Goal: Transaction & Acquisition: Purchase product/service

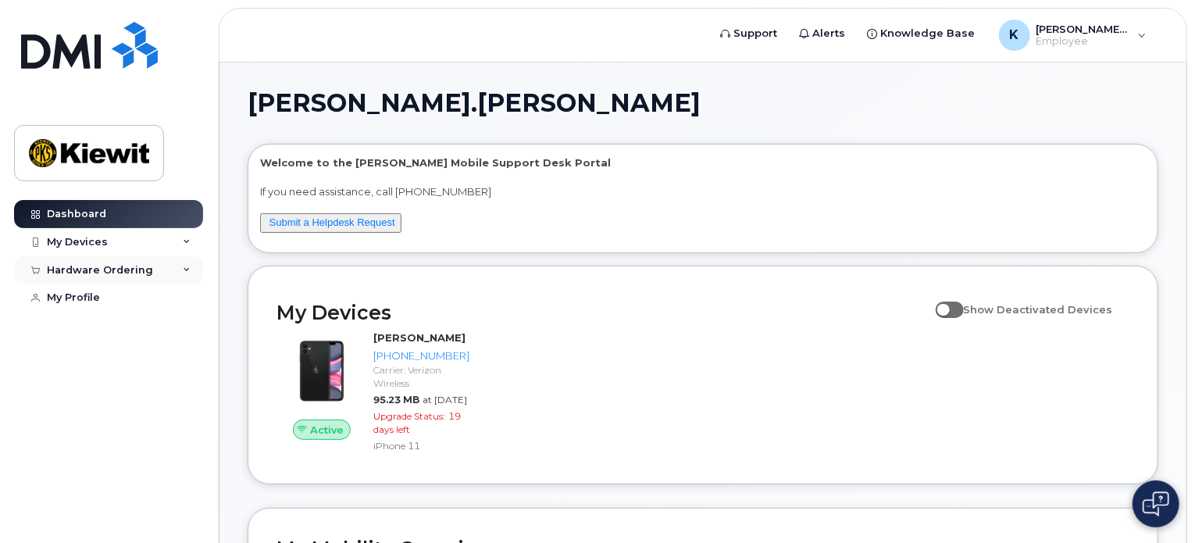
click at [155, 279] on div "Hardware Ordering" at bounding box center [108, 270] width 189 height 28
click at [99, 299] on div "New Order" at bounding box center [83, 298] width 59 height 14
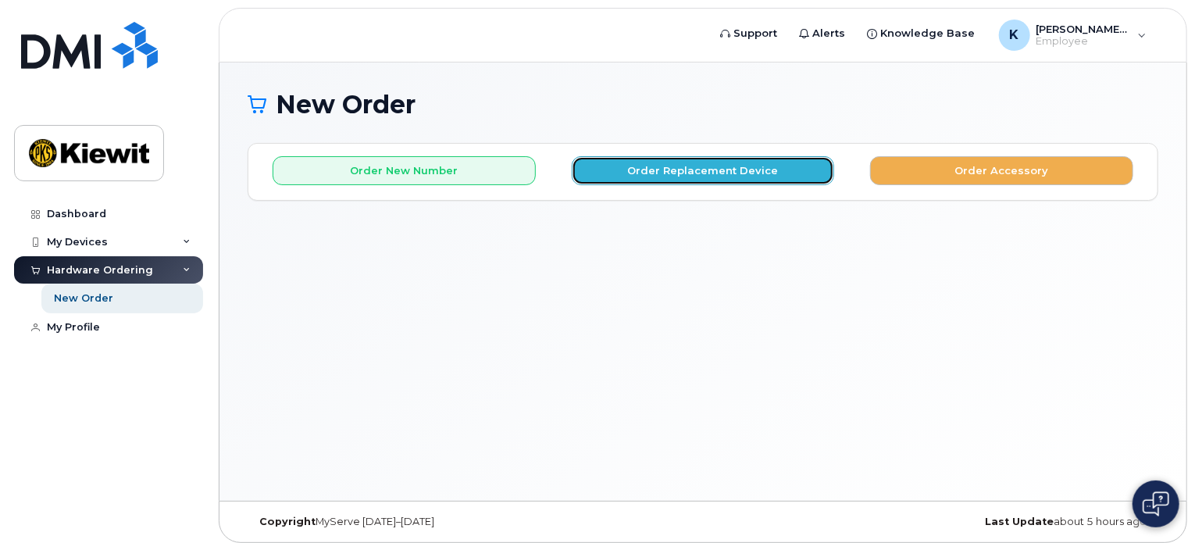
click at [699, 175] on button "Order Replacement Device" at bounding box center [703, 170] width 263 height 29
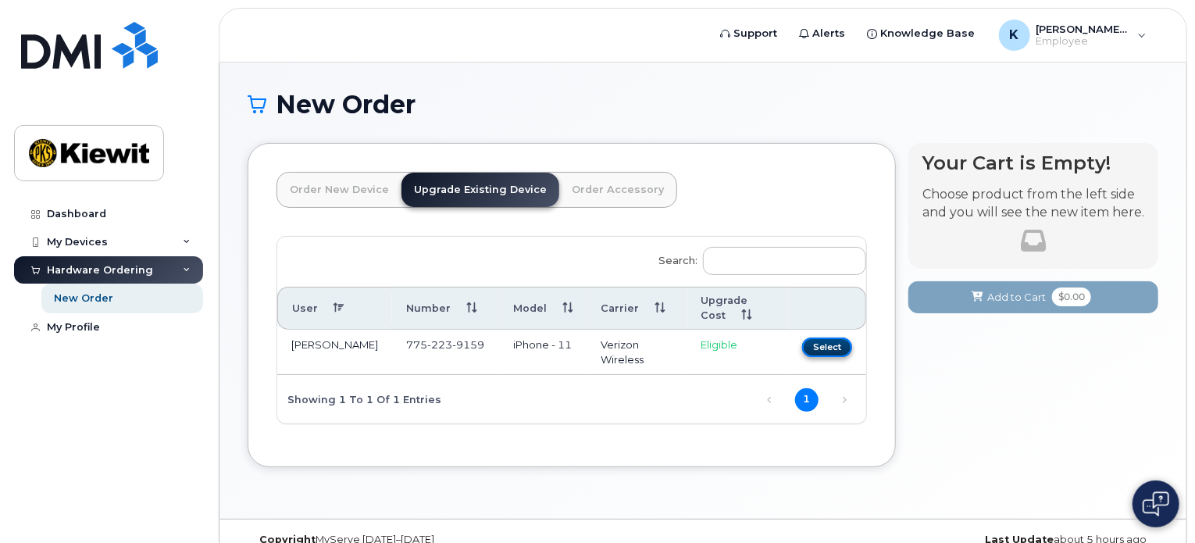
click at [827, 348] on button "Select" at bounding box center [827, 347] width 50 height 20
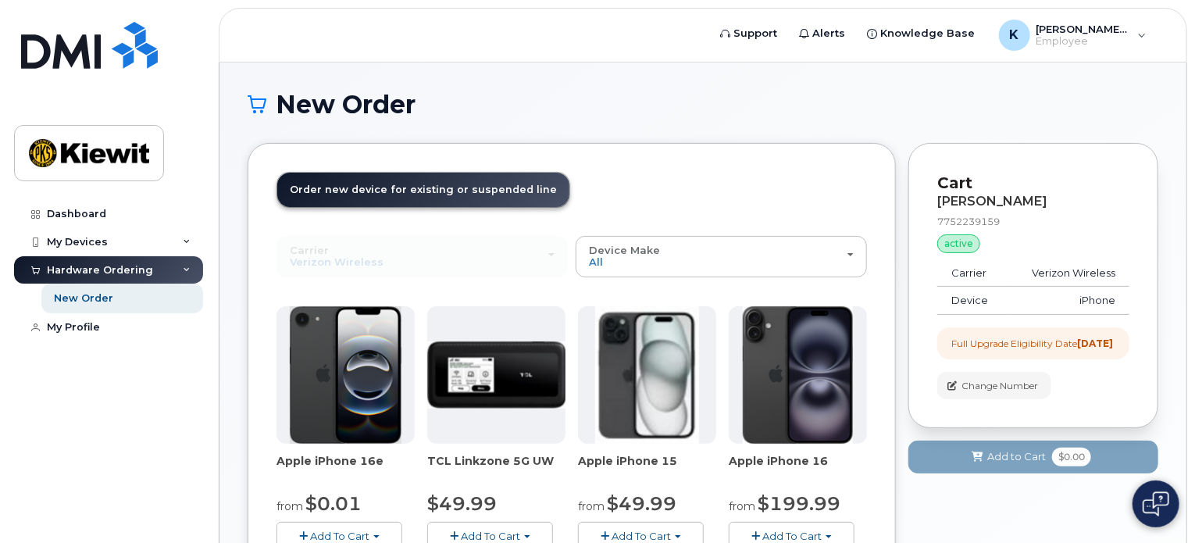
scroll to position [78, 0]
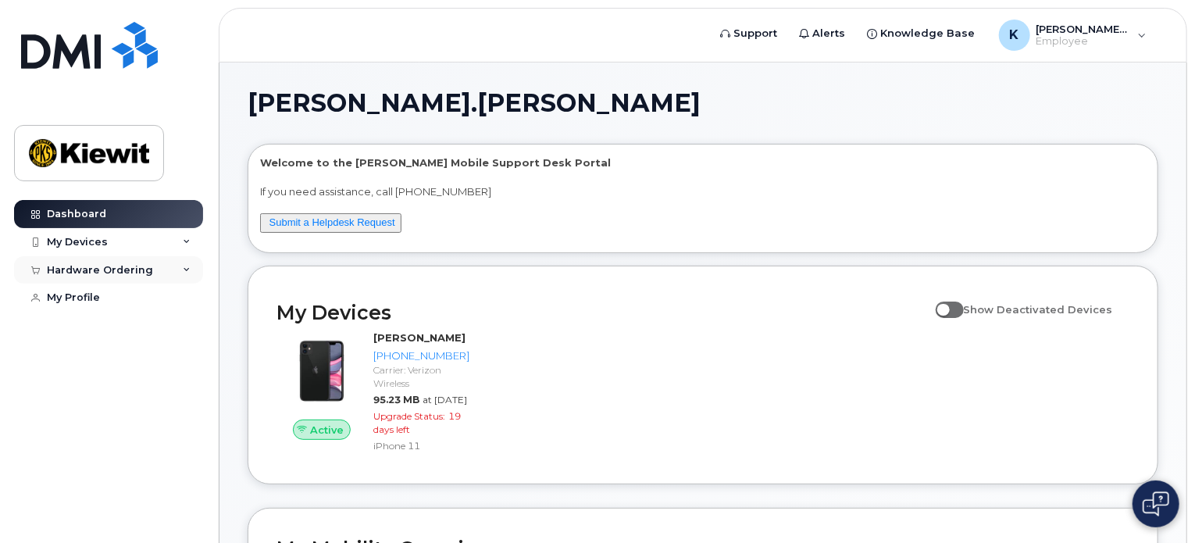
click at [184, 268] on icon at bounding box center [187, 270] width 8 height 8
click at [120, 244] on div "My Devices" at bounding box center [108, 242] width 189 height 28
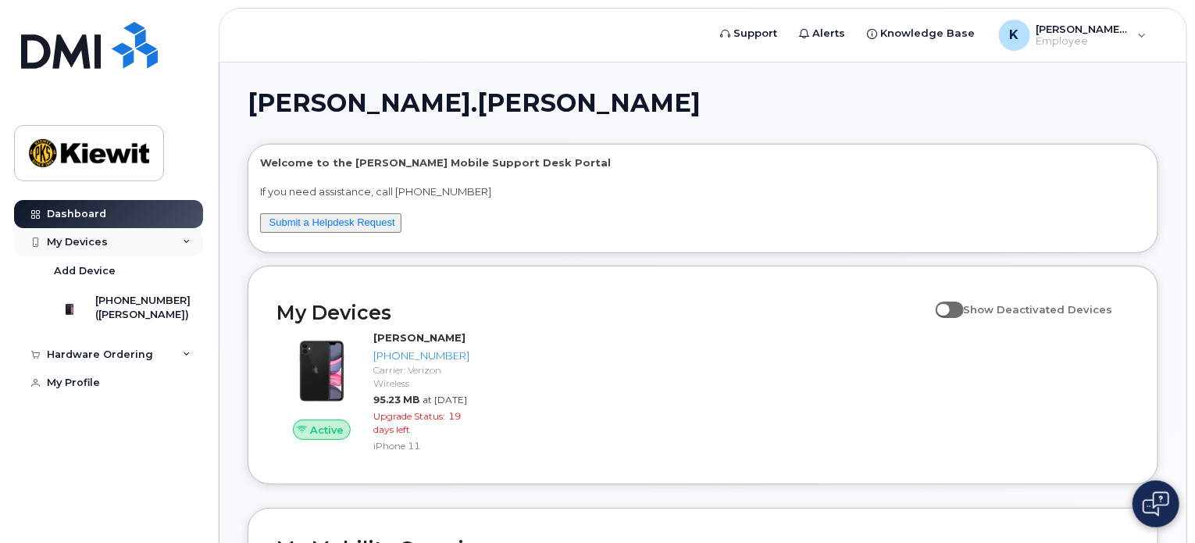
click at [120, 244] on div "My Devices" at bounding box center [108, 242] width 189 height 28
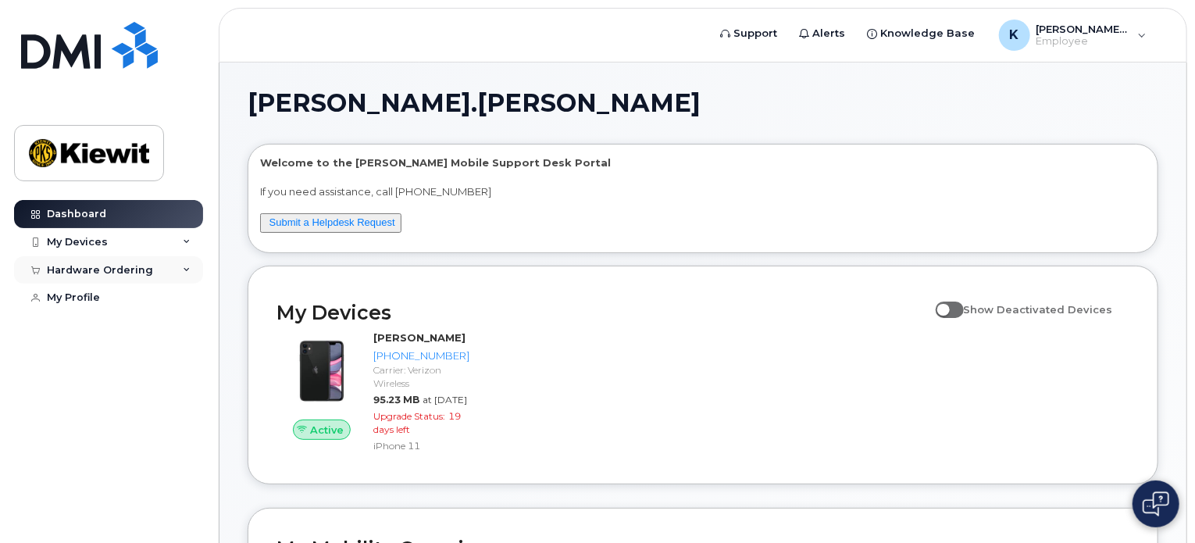
click at [169, 277] on div "Hardware Ordering" at bounding box center [108, 270] width 189 height 28
click at [115, 301] on link "New Order" at bounding box center [122, 299] width 162 height 30
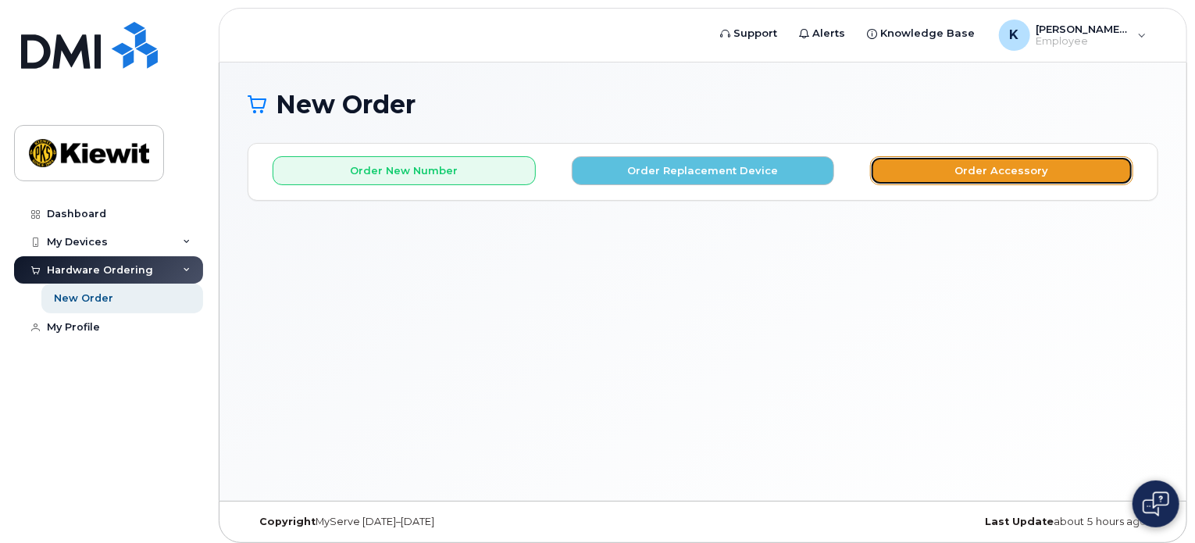
click at [1041, 168] on button "Order Accessory" at bounding box center [1001, 170] width 263 height 29
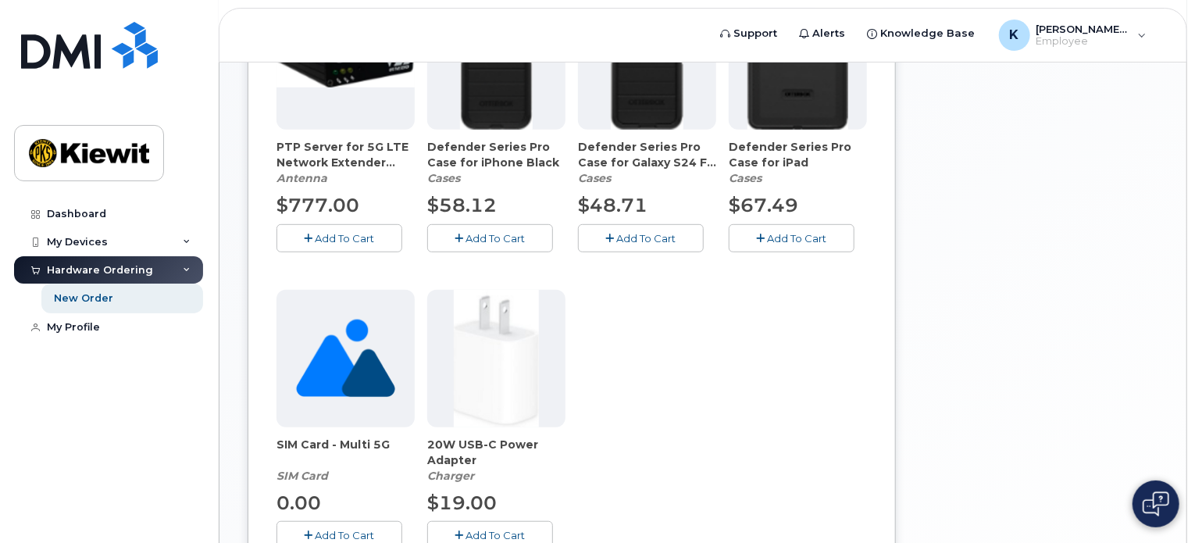
scroll to position [205, 0]
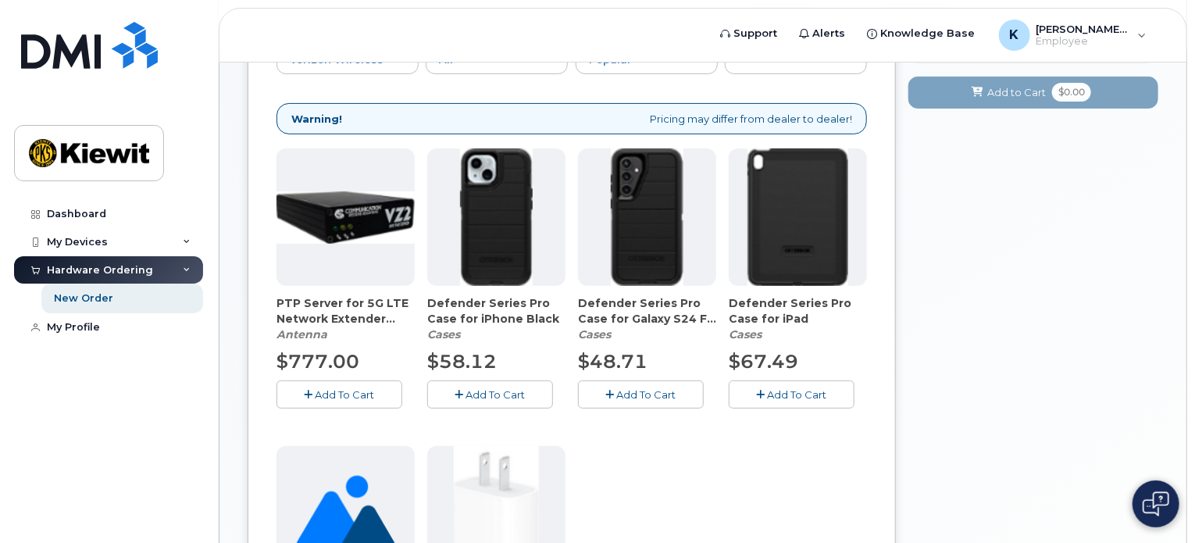
click at [1133, 220] on div "Your Cart is Empty! Choose product from the left side and you will see the new …" at bounding box center [1033, 397] width 250 height 919
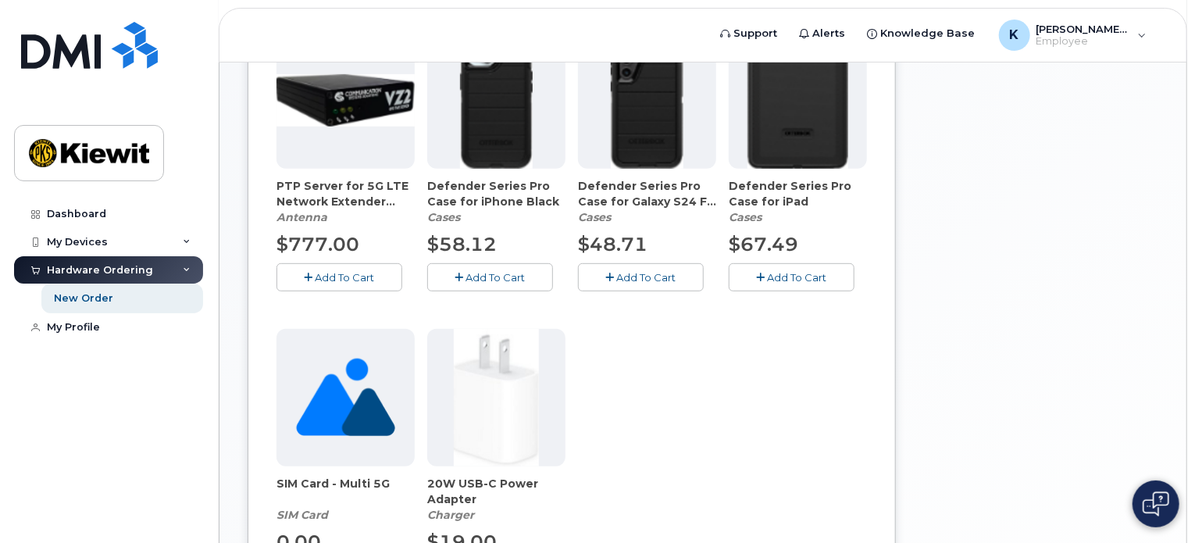
scroll to position [595, 0]
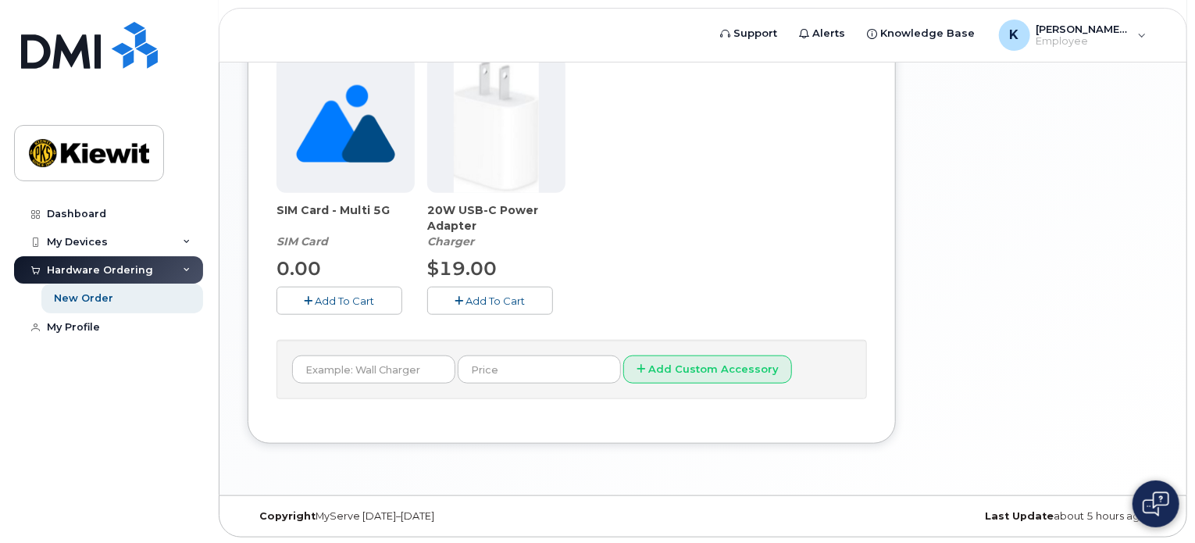
click at [1110, 323] on div "Your Cart is Empty! Choose product from the left side and you will see the new …" at bounding box center [1033, 7] width 250 height 919
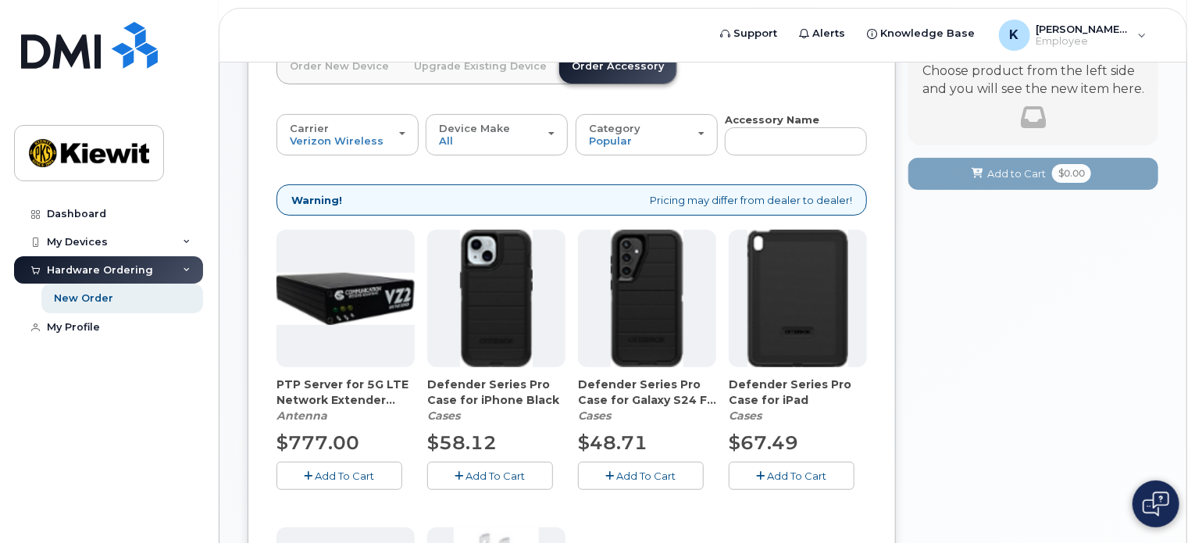
scroll to position [123, 0]
drag, startPoint x: 6, startPoint y: 424, endPoint x: 55, endPoint y: 396, distance: 56.7
click at [6, 424] on div "Dashboard My Devices Add Device 775-223-9159 (KATHERINE WILSON) Hardware Orderi…" at bounding box center [106, 271] width 212 height 543
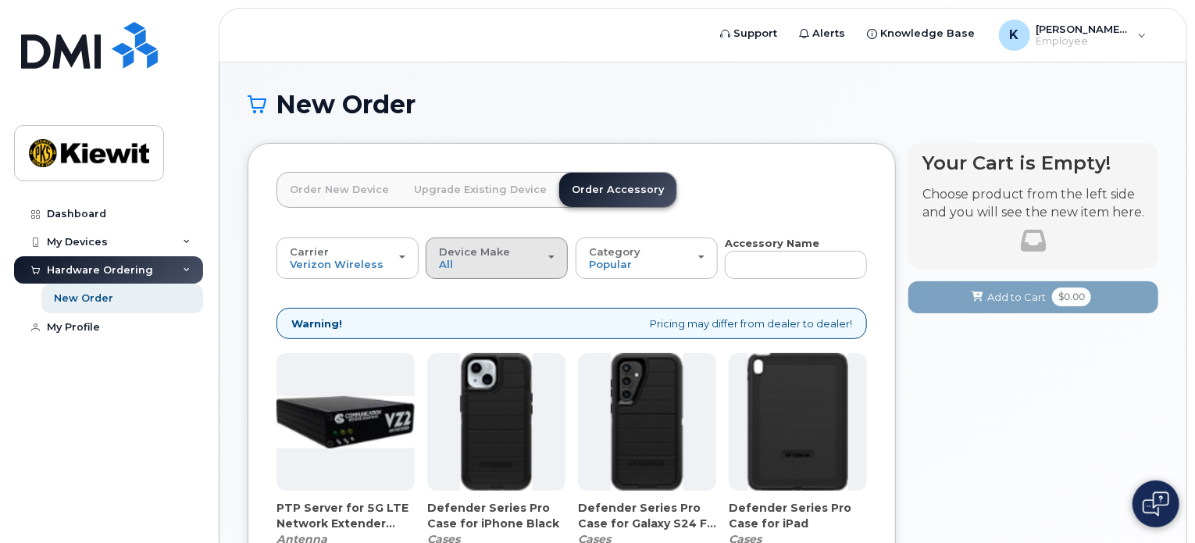
click at [491, 250] on span "Device Make" at bounding box center [474, 251] width 71 height 12
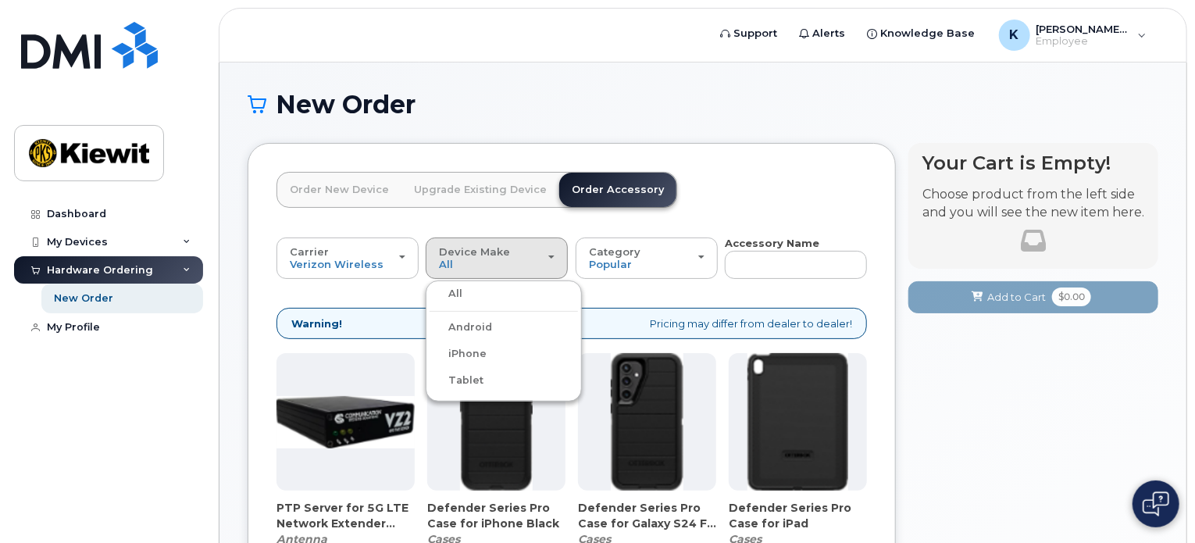
click at [469, 349] on label "iPhone" at bounding box center [458, 353] width 57 height 19
click at [0, 0] on input "iPhone" at bounding box center [0, 0] width 0 height 0
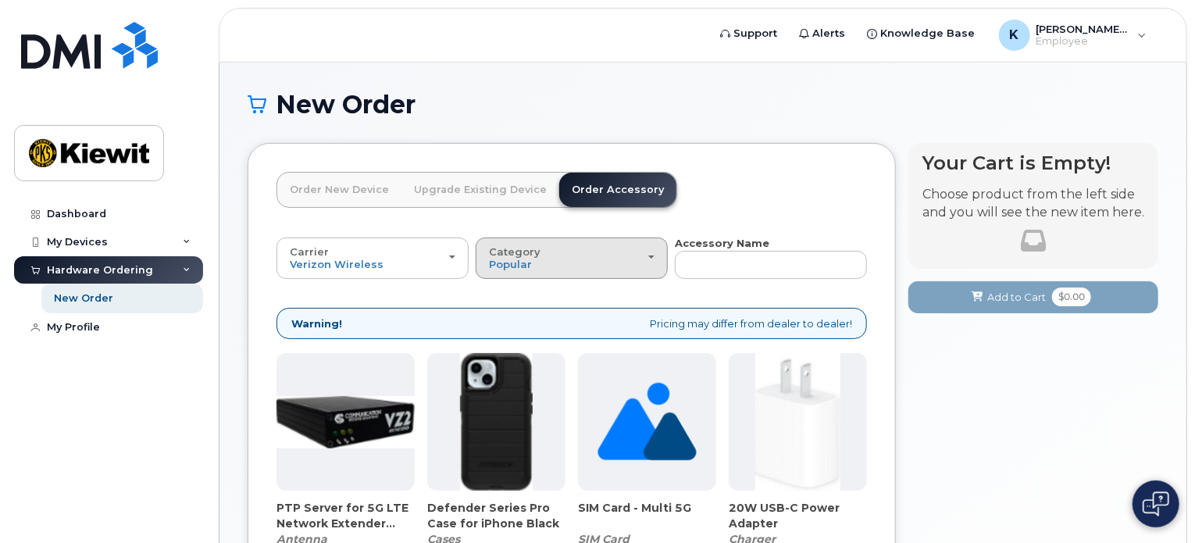
click at [591, 252] on div "Category Popular" at bounding box center [572, 258] width 166 height 24
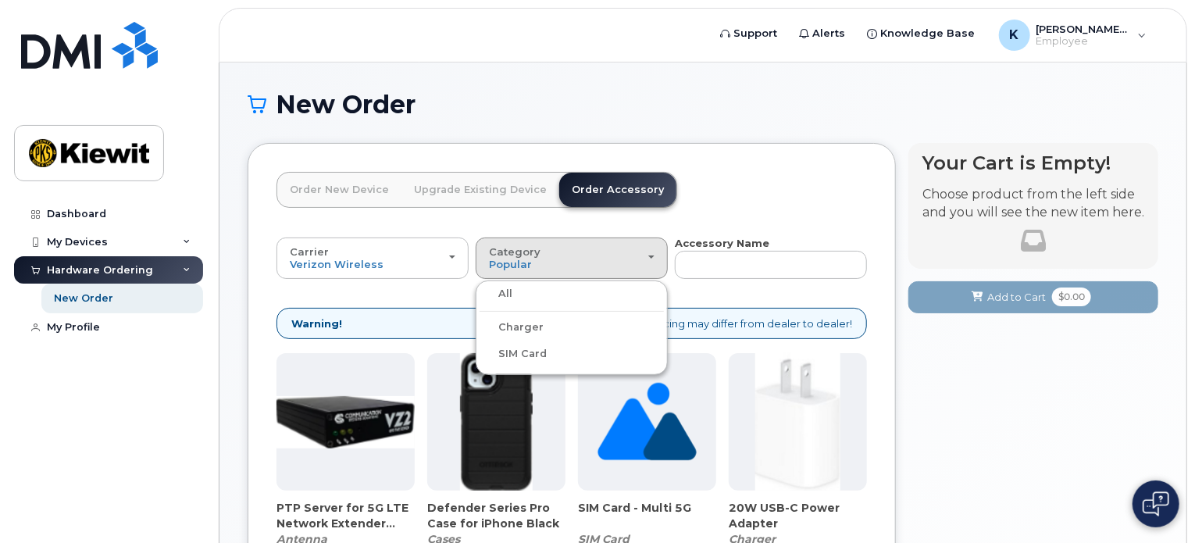
click at [505, 294] on label "All" at bounding box center [496, 293] width 33 height 19
click at [0, 0] on input "All" at bounding box center [0, 0] width 0 height 0
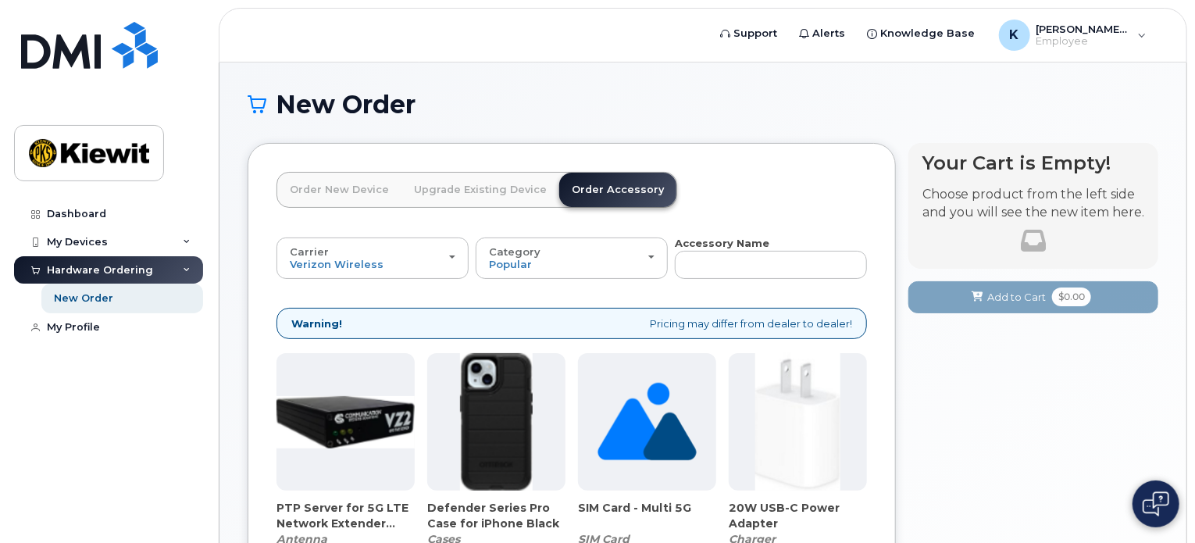
click at [95, 256] on div "Hardware Ordering" at bounding box center [108, 270] width 189 height 28
click at [94, 264] on div "Hardware Ordering" at bounding box center [100, 270] width 106 height 12
click at [497, 199] on link "Upgrade Existing Device" at bounding box center [480, 190] width 158 height 34
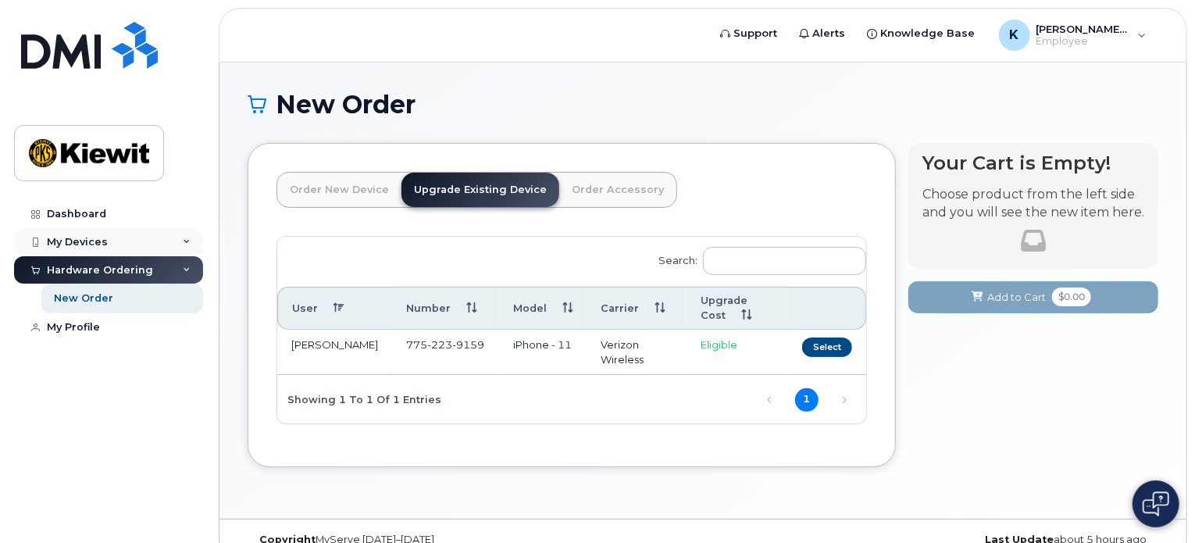
click at [99, 244] on div "My Devices" at bounding box center [77, 242] width 61 height 12
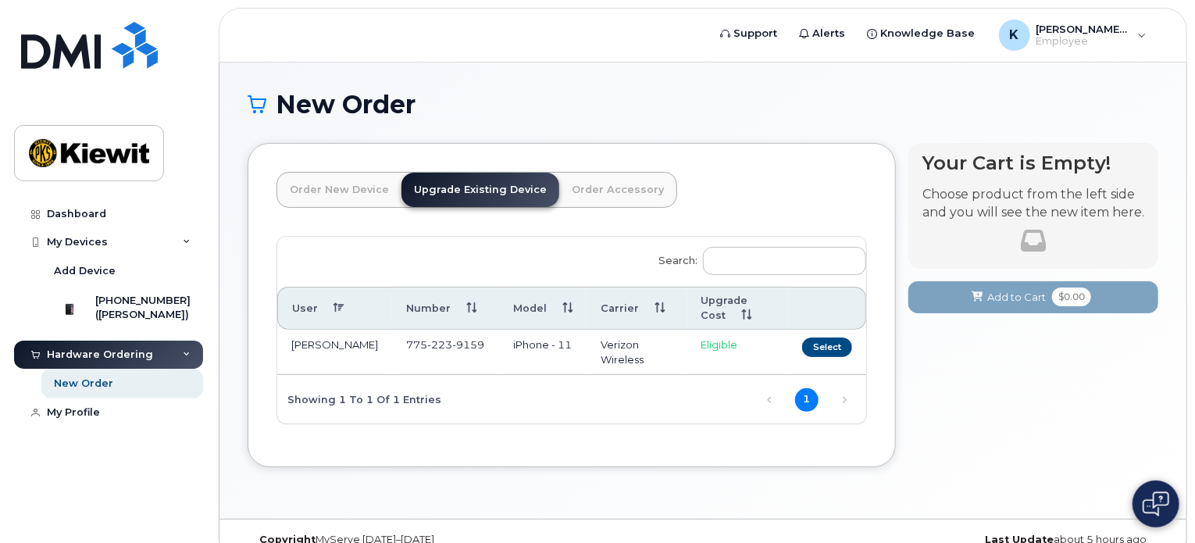
click at [580, 196] on link "Order Accessory" at bounding box center [617, 190] width 117 height 34
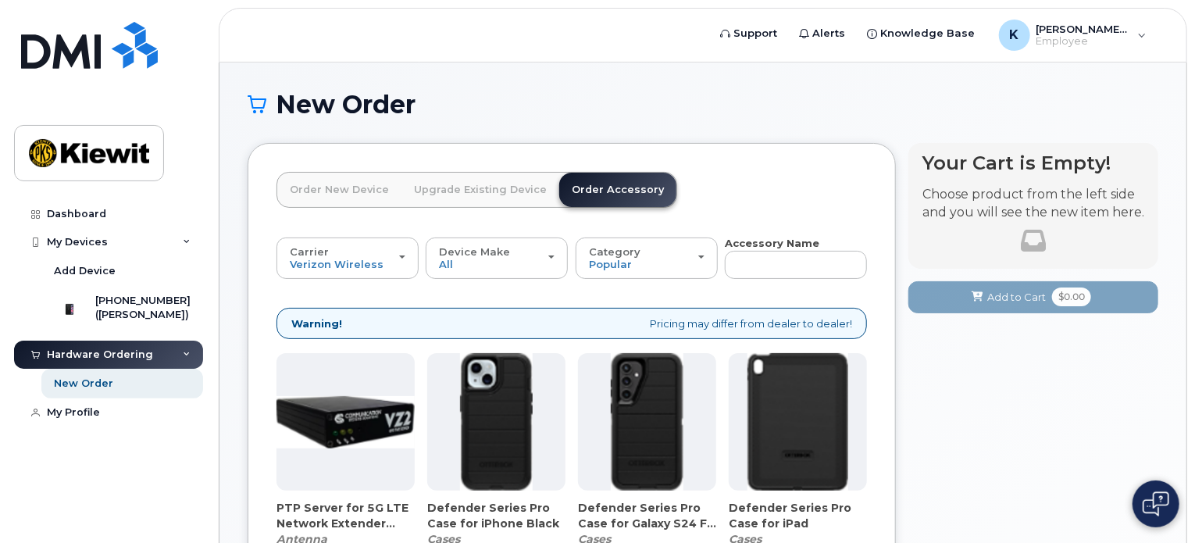
click at [459, 192] on link "Upgrade Existing Device" at bounding box center [480, 190] width 158 height 34
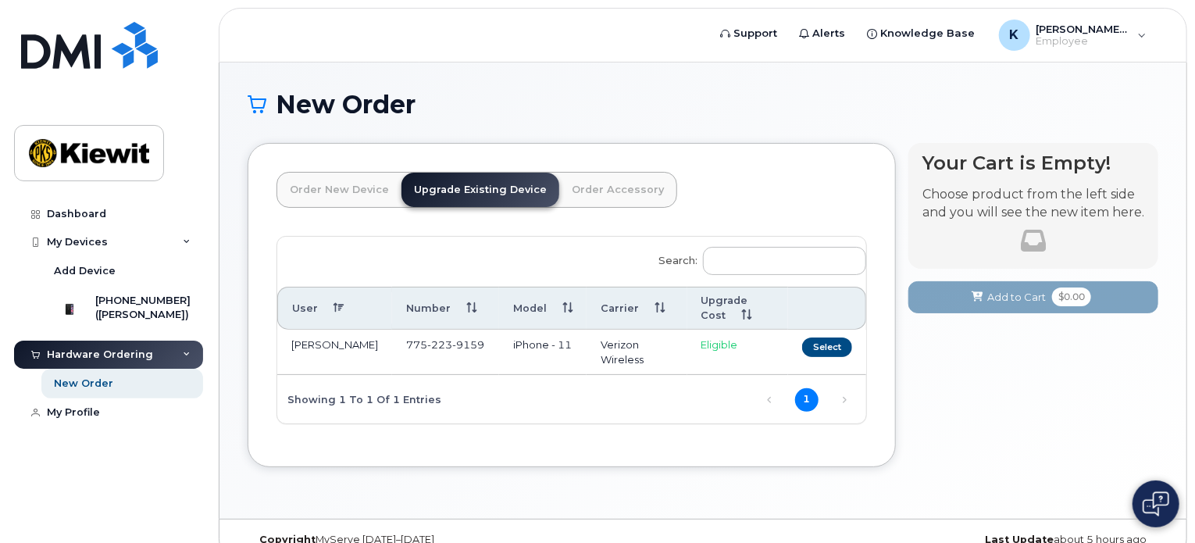
click at [1167, 380] on div "New Order × Share This Order If you want to allow others to create or edit orde…" at bounding box center [702, 290] width 967 height 456
click at [1087, 33] on span "[PERSON_NAME].[PERSON_NAME]" at bounding box center [1084, 29] width 94 height 12
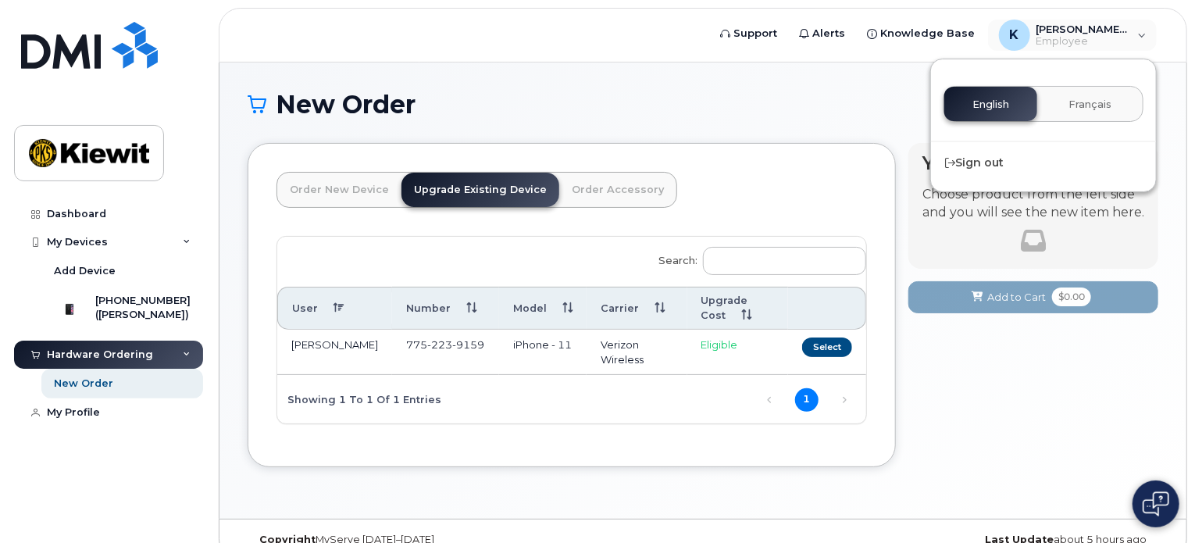
click at [812, 109] on h1 "New Order" at bounding box center [703, 104] width 911 height 27
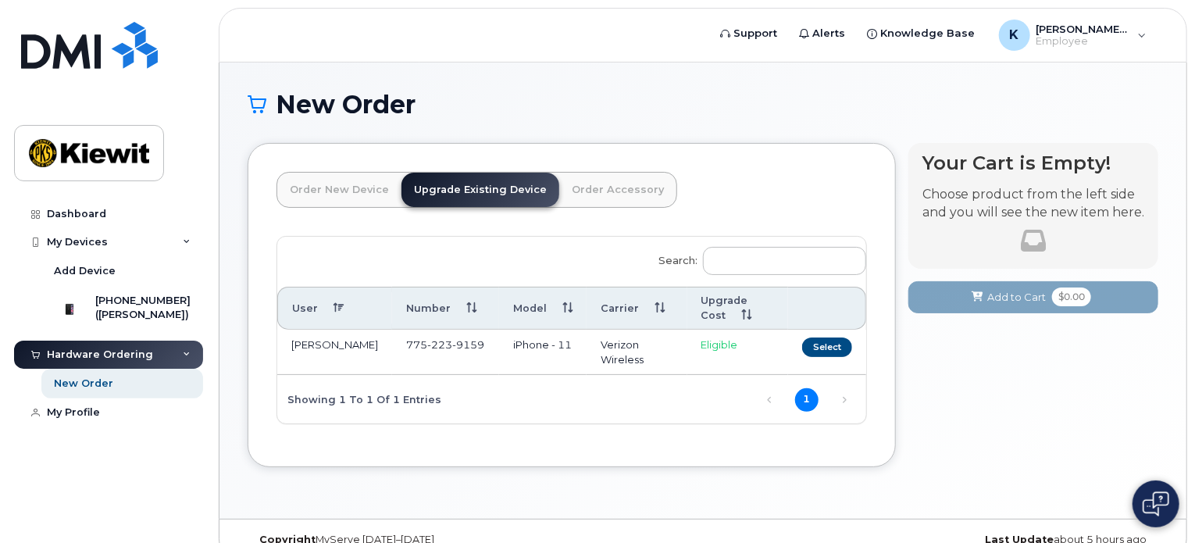
click at [119, 361] on div "Hardware Ordering" at bounding box center [100, 354] width 106 height 12
click at [74, 387] on div "My Profile" at bounding box center [73, 382] width 53 height 12
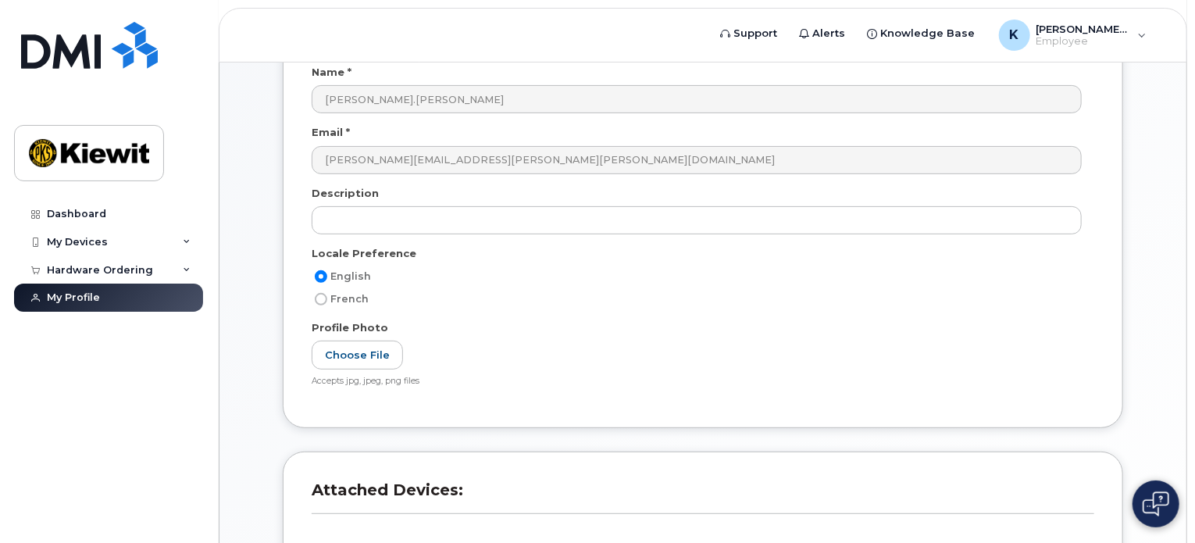
scroll to position [312, 0]
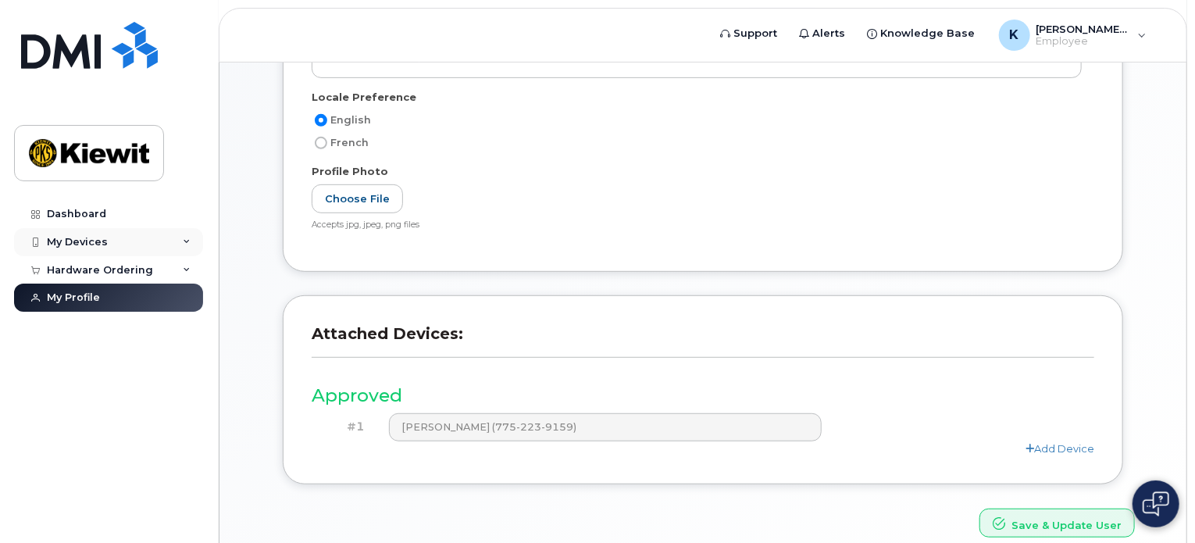
click at [106, 244] on div "My Devices" at bounding box center [108, 242] width 189 height 28
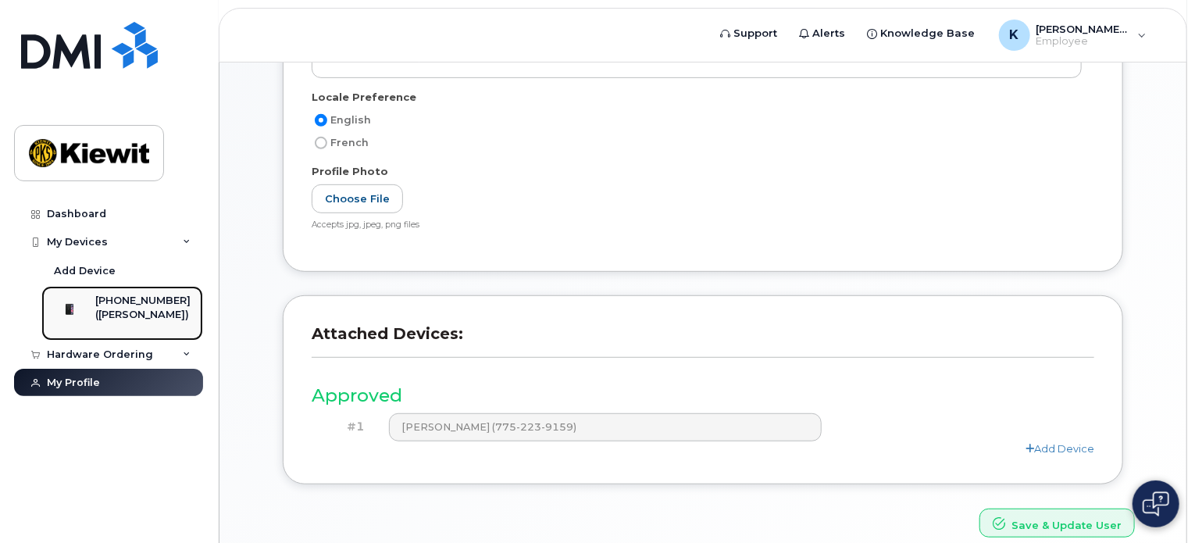
click at [135, 321] on div "([PERSON_NAME])" at bounding box center [142, 315] width 95 height 14
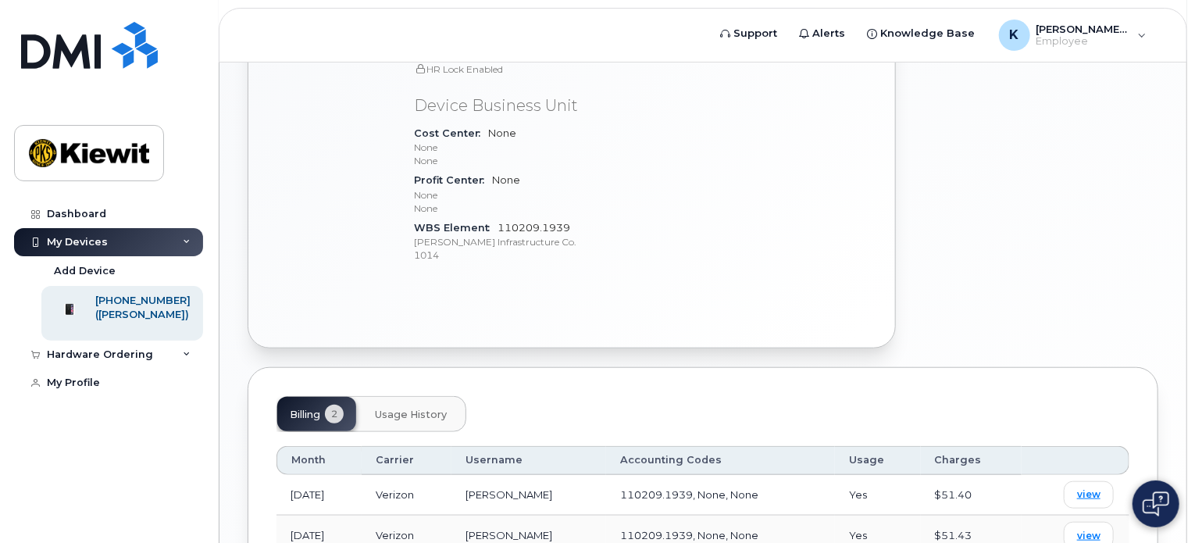
scroll to position [651, 0]
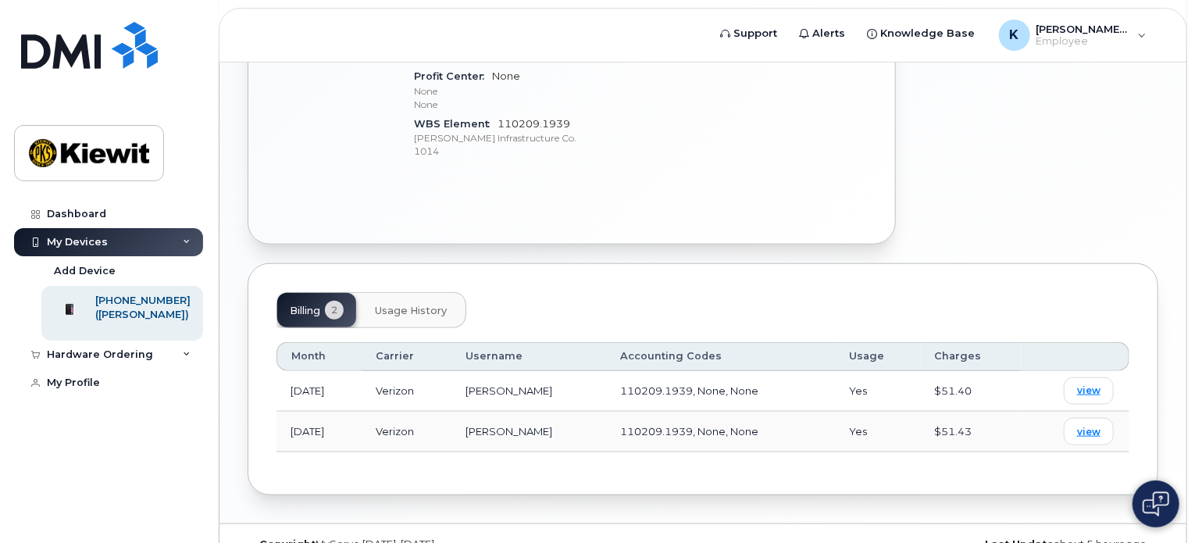
click at [421, 305] on span "Usage History" at bounding box center [411, 311] width 72 height 12
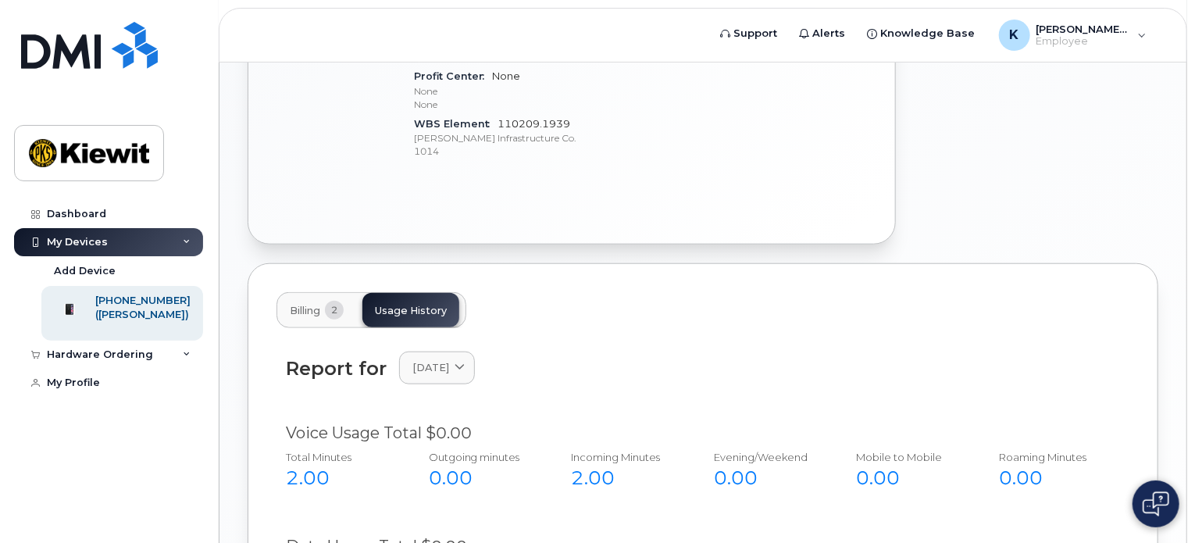
click at [434, 355] on div "Report for July 2025 2025 July June" at bounding box center [703, 377] width 853 height 70
click at [434, 351] on link "July 2025" at bounding box center [437, 367] width 76 height 32
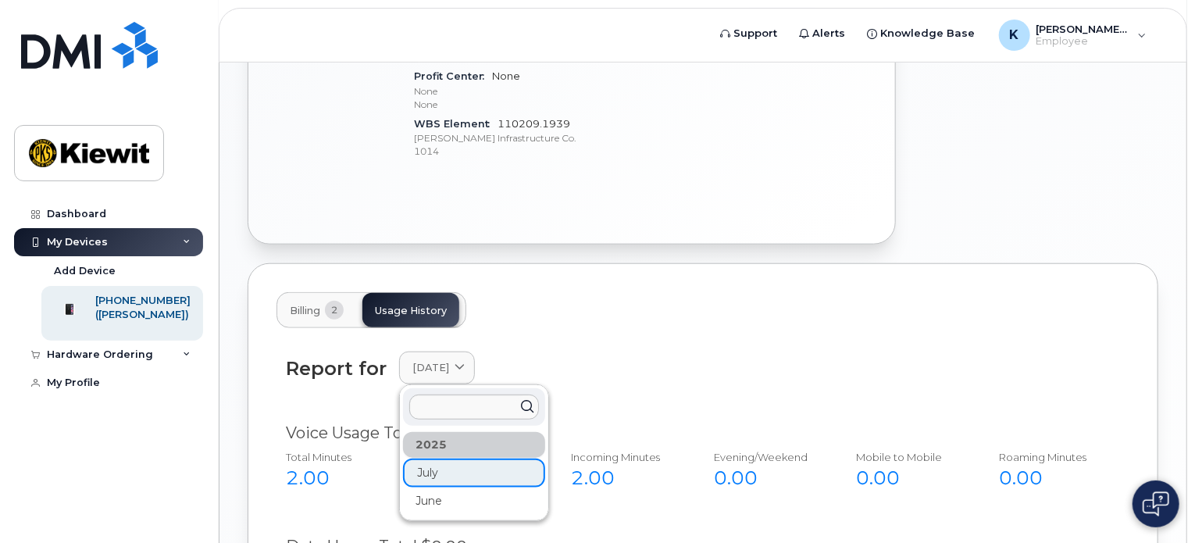
click at [629, 342] on div "Report for July 2025 2025 July June" at bounding box center [703, 377] width 853 height 70
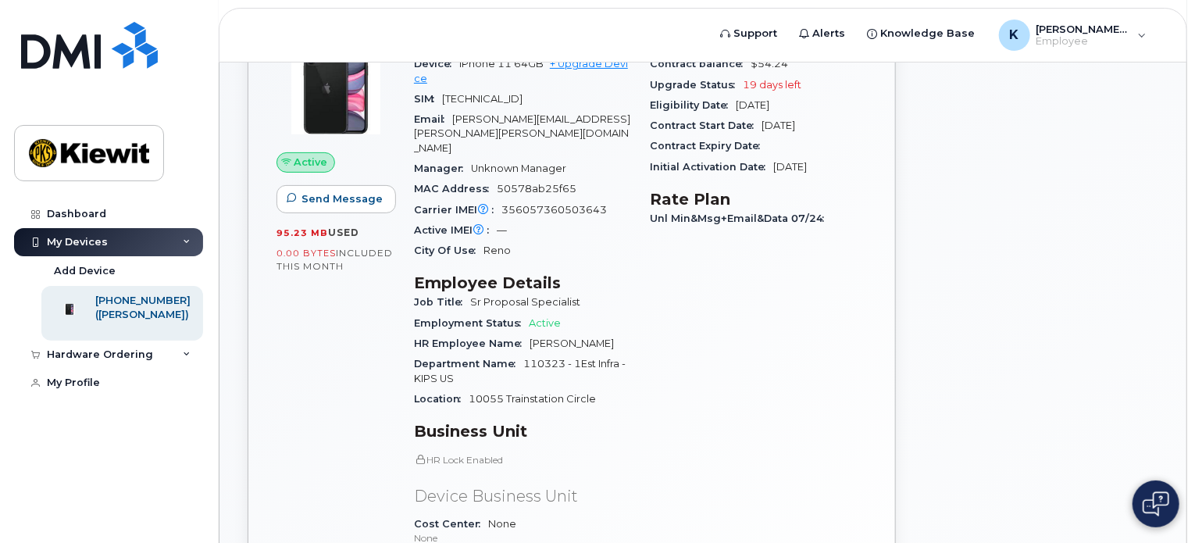
scroll to position [0, 0]
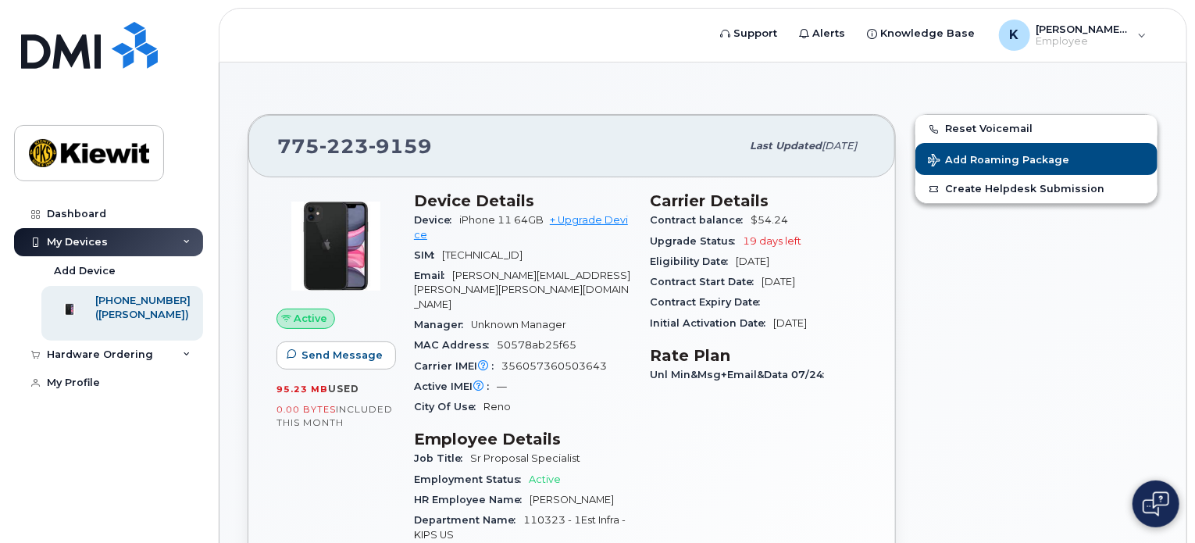
drag, startPoint x: 1115, startPoint y: 373, endPoint x: 971, endPoint y: 415, distance: 150.5
click at [1115, 373] on div "Reset Voicemail Add Roaming Package Create Helpdesk Submission" at bounding box center [1036, 505] width 262 height 800
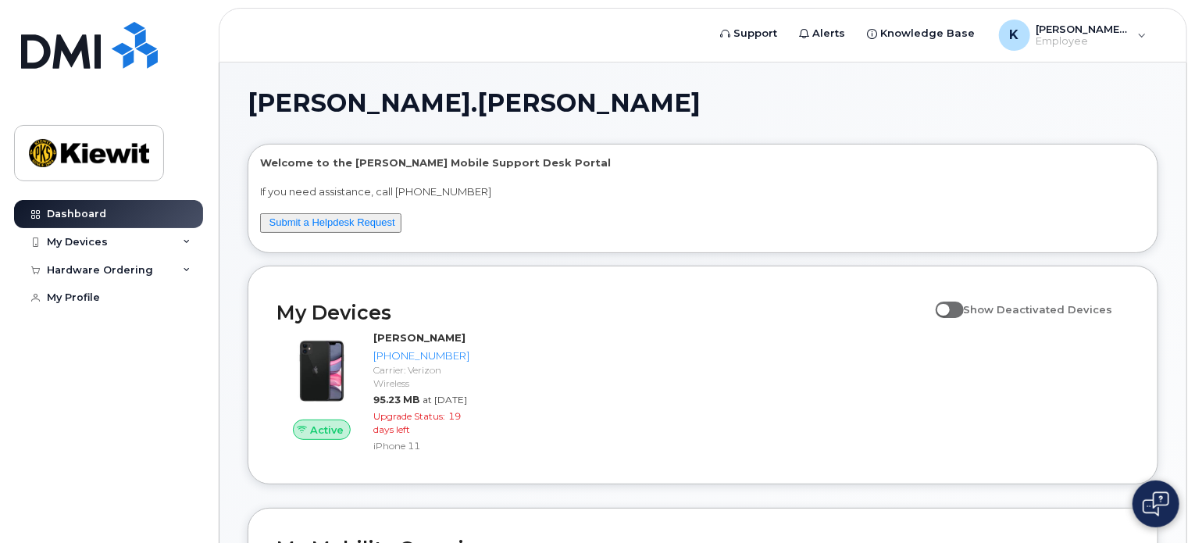
click at [962, 303] on span at bounding box center [950, 310] width 28 height 16
click at [948, 303] on input "Show Deactivated Devices" at bounding box center [942, 300] width 12 height 12
click at [964, 311] on span at bounding box center [950, 310] width 28 height 16
click at [948, 307] on input "Show Deactivated Devices" at bounding box center [942, 300] width 12 height 12
checkbox input "false"
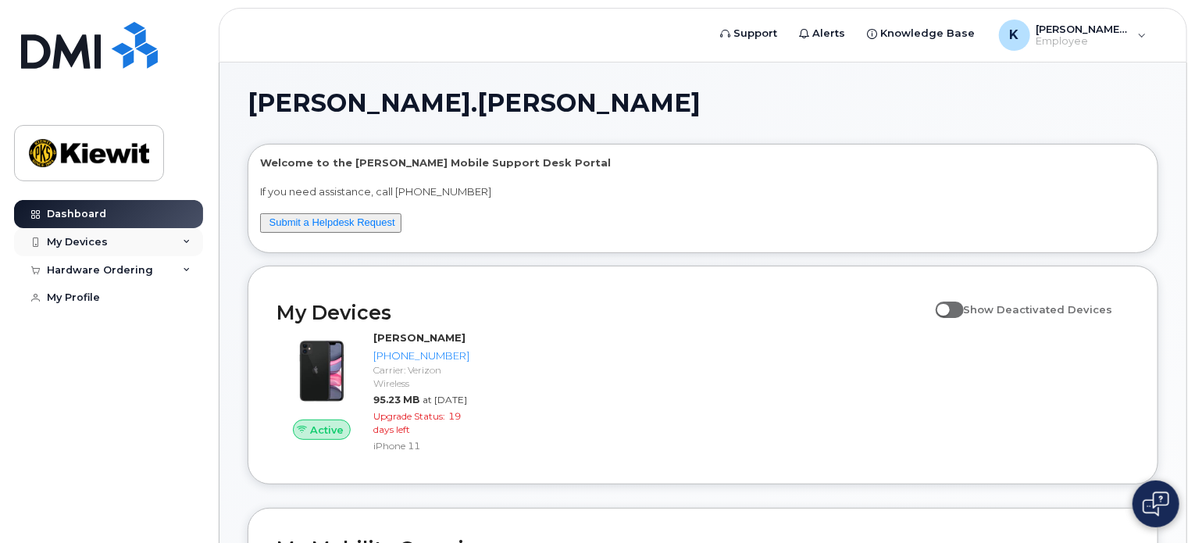
click at [141, 244] on div "My Devices" at bounding box center [108, 242] width 189 height 28
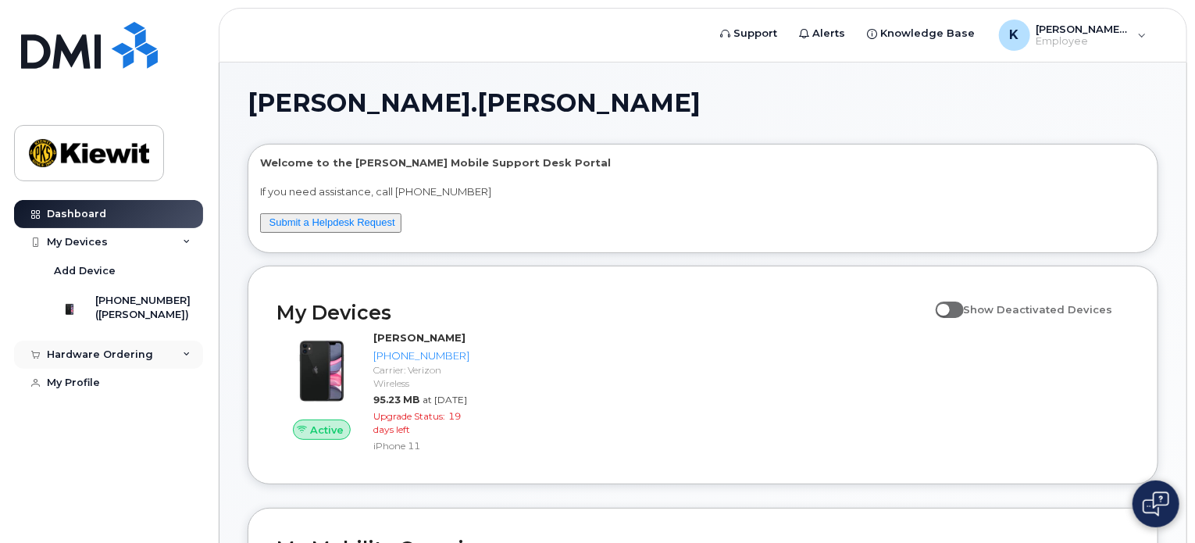
click at [147, 361] on div "Hardware Ordering" at bounding box center [100, 354] width 106 height 12
click at [103, 391] on div "New Order" at bounding box center [83, 383] width 59 height 14
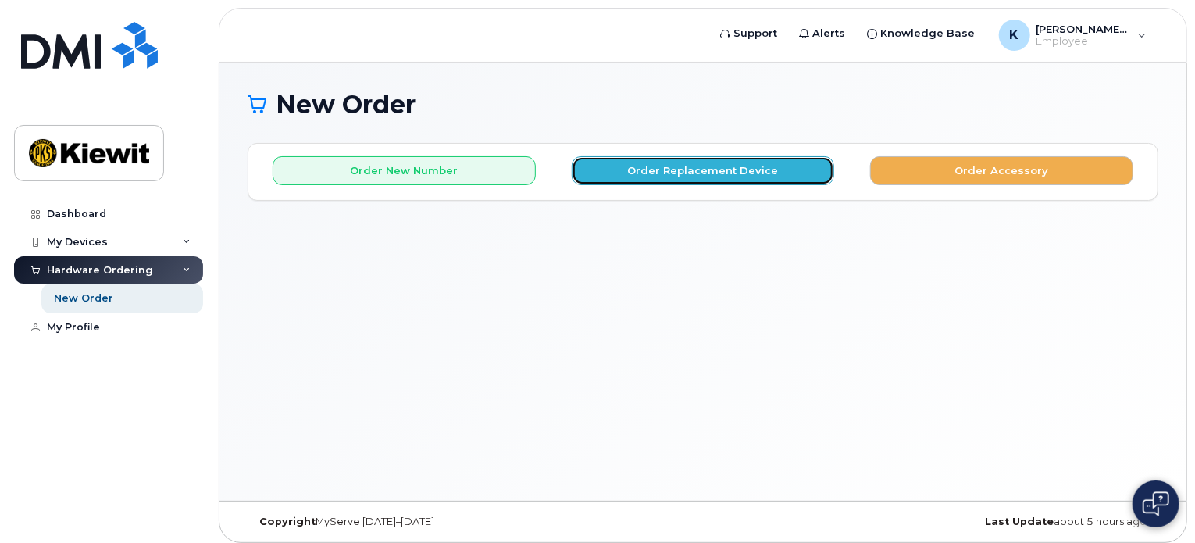
click at [808, 177] on button "Order Replacement Device" at bounding box center [703, 170] width 263 height 29
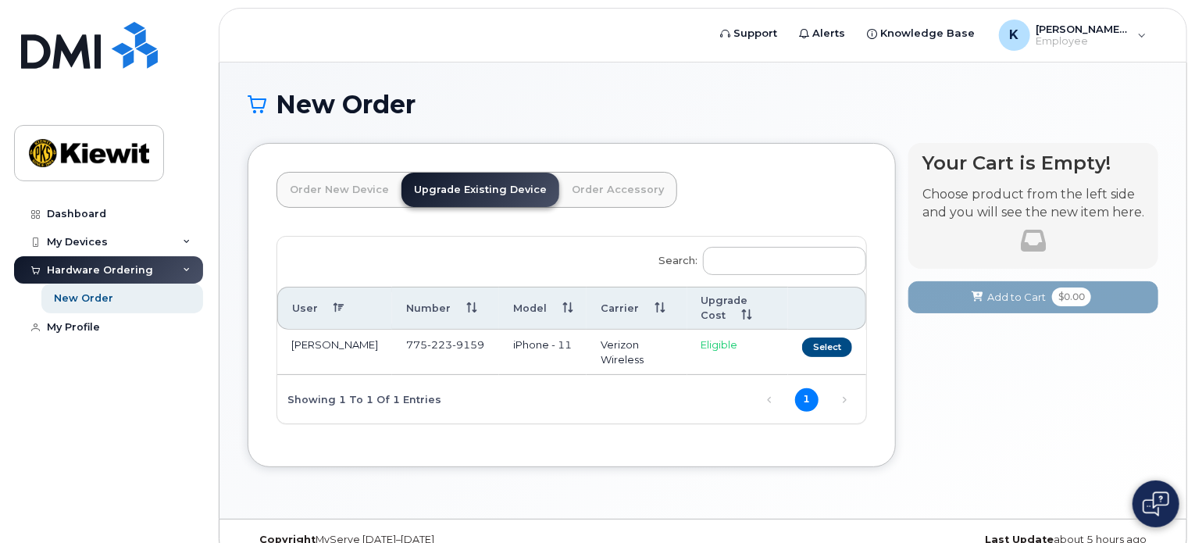
click at [596, 198] on link "Order Accessory" at bounding box center [617, 190] width 117 height 34
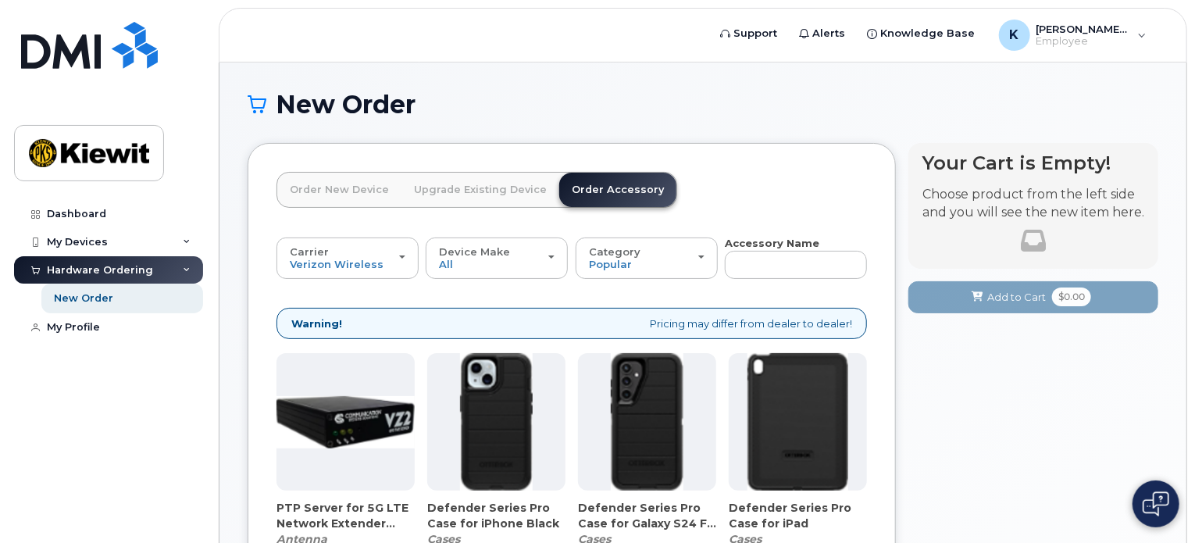
click at [430, 190] on link "Upgrade Existing Device" at bounding box center [480, 190] width 158 height 34
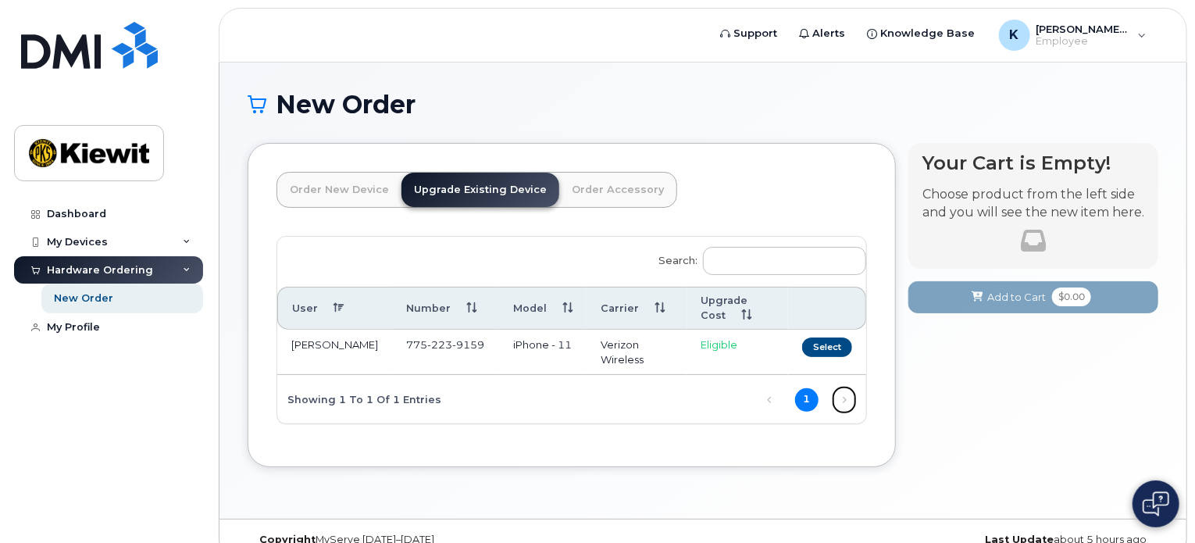
click at [842, 398] on link "Next" at bounding box center [844, 399] width 23 height 23
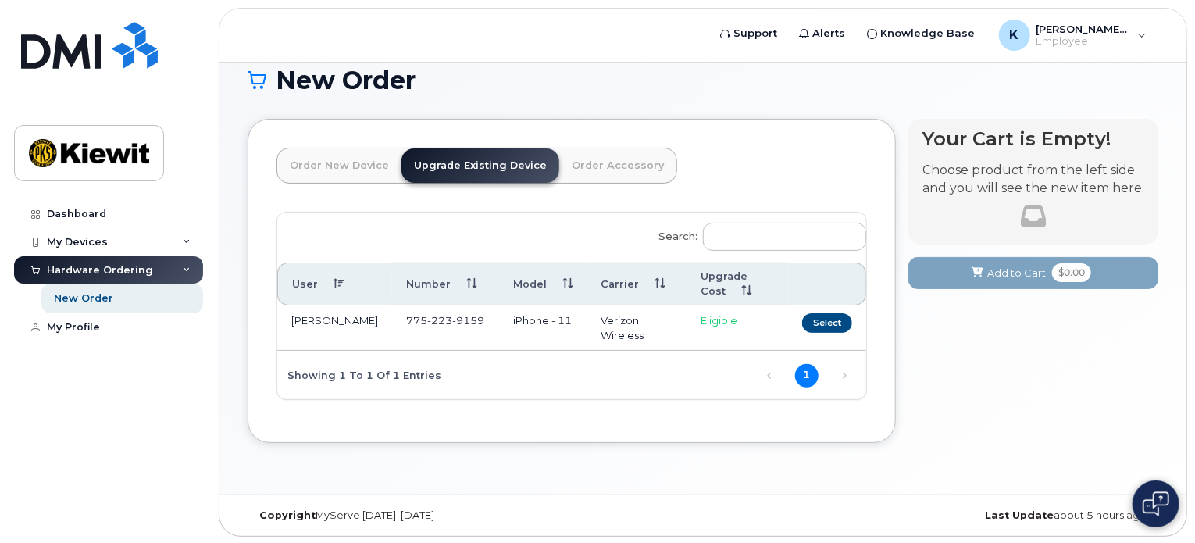
click at [714, 315] on span "Eligible" at bounding box center [719, 320] width 37 height 12
click at [825, 325] on button "Select" at bounding box center [827, 323] width 50 height 20
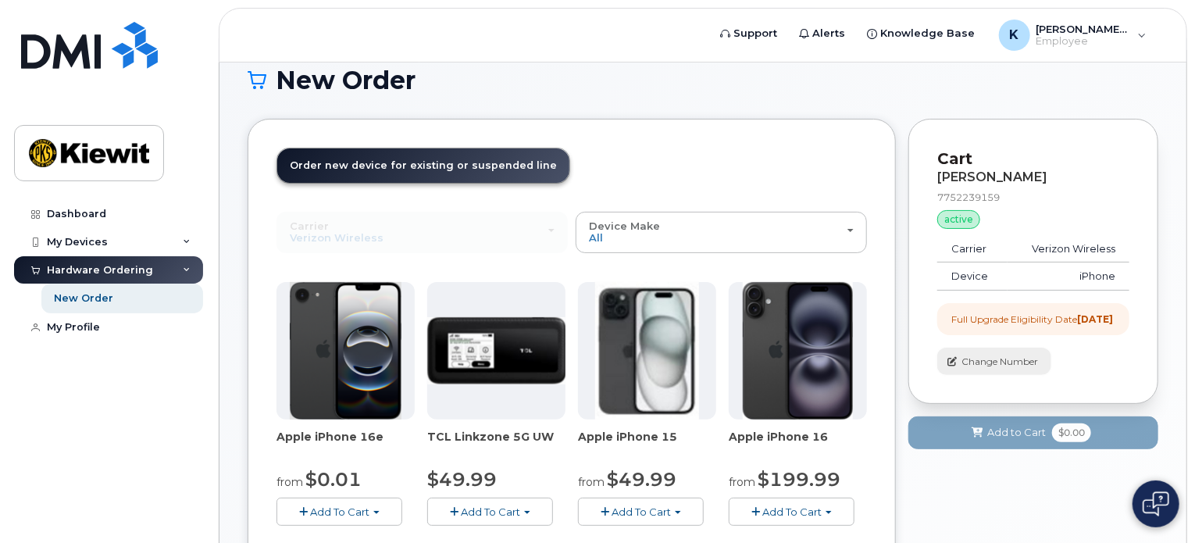
click at [986, 369] on span "Change Number" at bounding box center [1000, 362] width 77 height 14
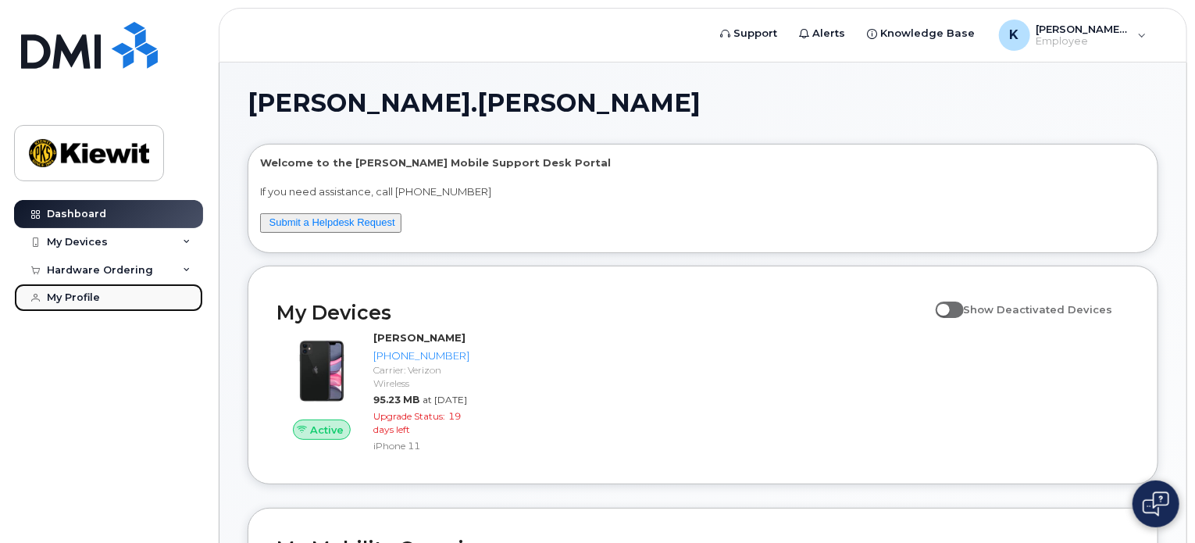
click at [61, 298] on div "My Profile" at bounding box center [73, 297] width 53 height 12
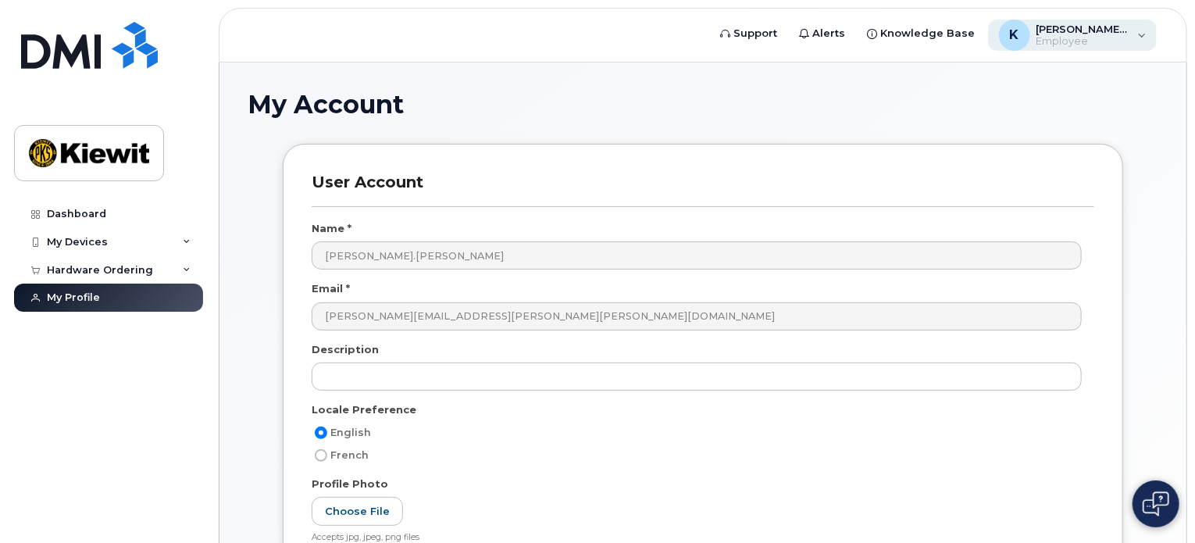
click at [1097, 30] on span "[PERSON_NAME].[PERSON_NAME]" at bounding box center [1084, 29] width 94 height 12
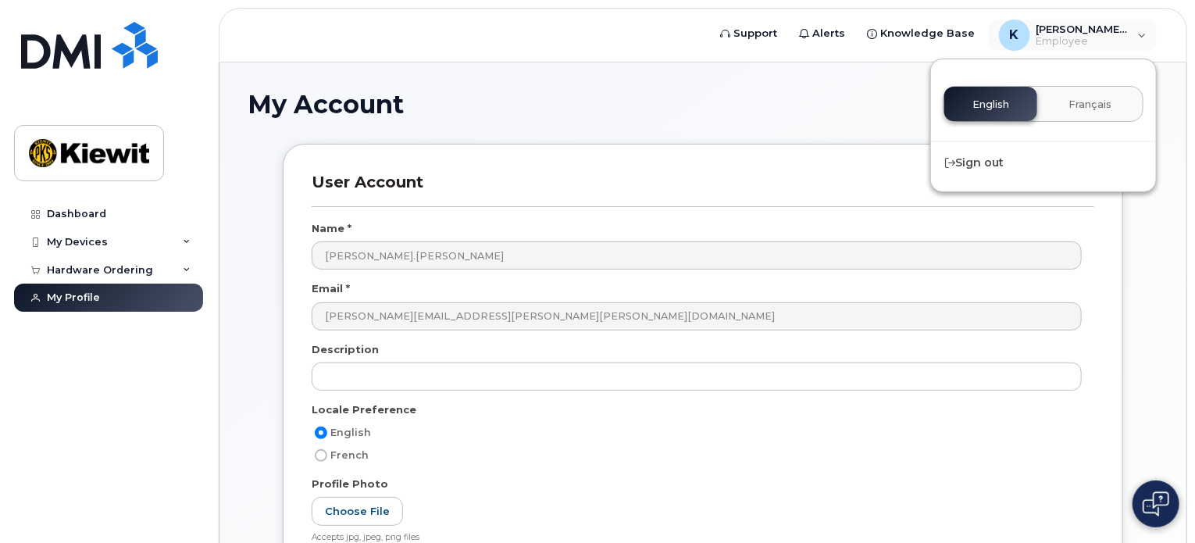
click at [811, 79] on div "My Account User Account Name * [PERSON_NAME].[PERSON_NAME] Email * [PERSON_NAME…" at bounding box center [702, 469] width 967 height 815
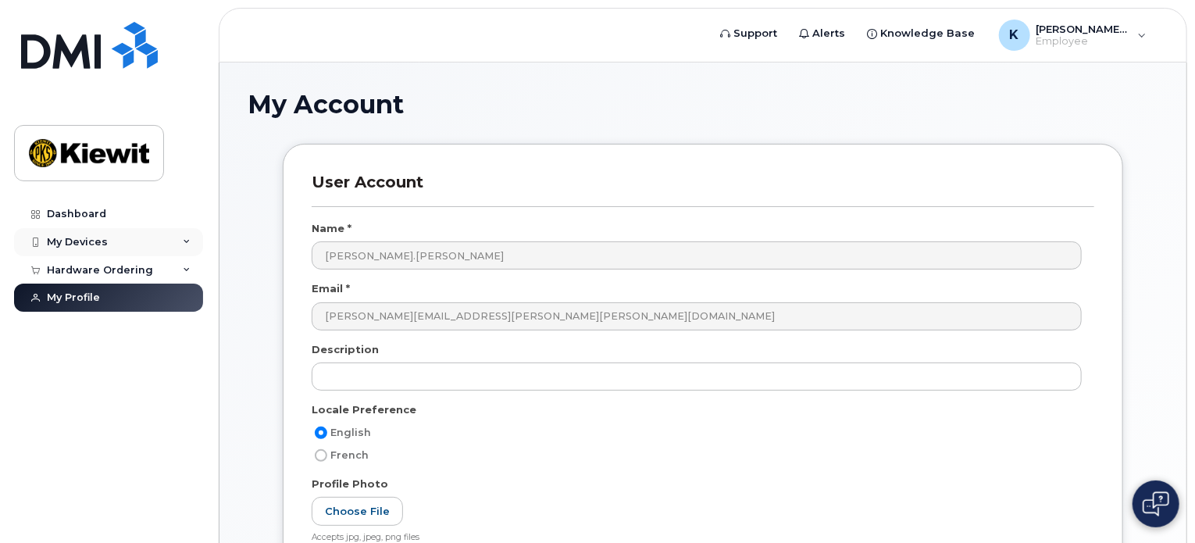
click at [127, 243] on div "My Devices" at bounding box center [108, 242] width 189 height 28
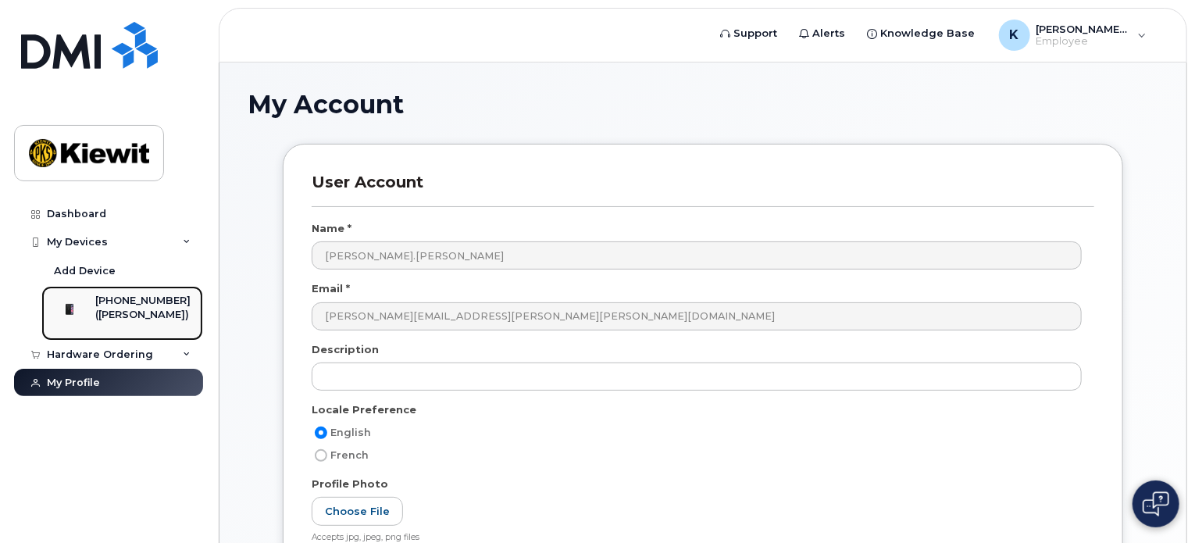
click at [134, 313] on div "([PERSON_NAME])" at bounding box center [142, 315] width 95 height 14
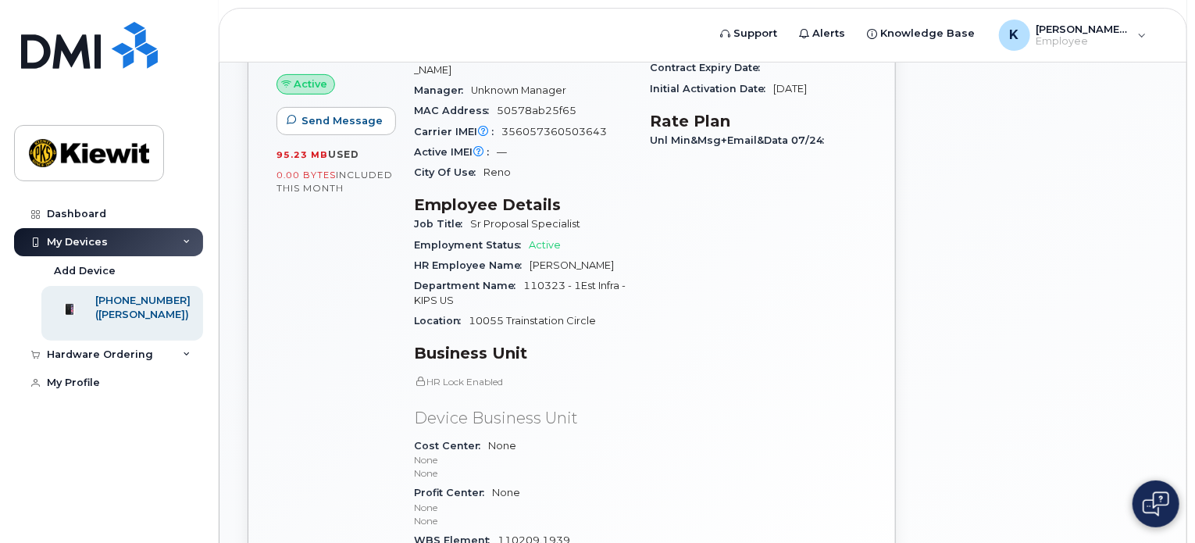
scroll to position [469, 0]
